Goal: Information Seeking & Learning: Learn about a topic

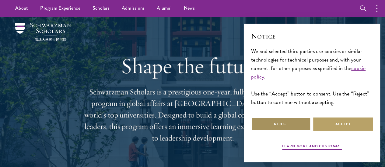
click at [268, 122] on button "Reject" at bounding box center [281, 125] width 60 height 14
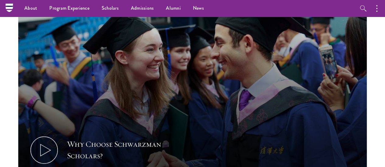
scroll to position [192, 0]
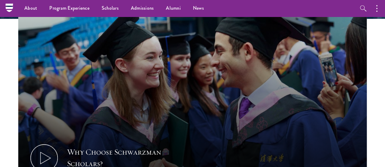
click at [0, 166] on section "Why Choose Schwarzman Scholars? Shaping the Future of Global Affairs Schwarzman…" at bounding box center [192, 120] width 385 height 264
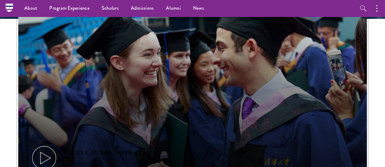
click at [49, 145] on icon at bounding box center [43, 158] width 27 height 27
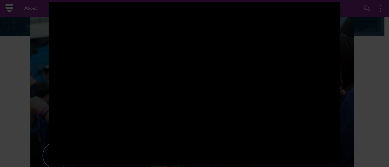
click at [30, 62] on div at bounding box center [194, 83] width 389 height 167
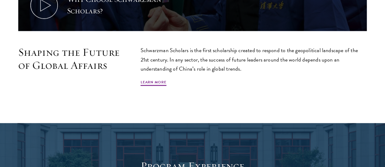
scroll to position [348, 0]
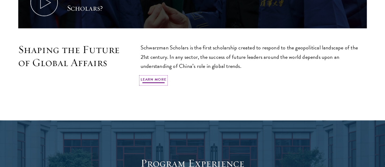
click at [166, 81] on link "Learn More" at bounding box center [153, 80] width 26 height 7
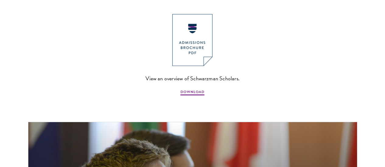
scroll to position [626, 0]
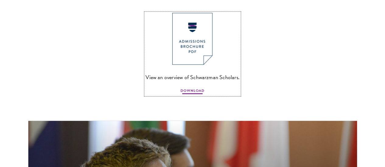
click at [185, 95] on span "DOWNLOAD" at bounding box center [192, 91] width 24 height 7
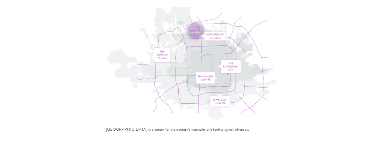
scroll to position [1861, 0]
